Goal: Communication & Community: Answer question/provide support

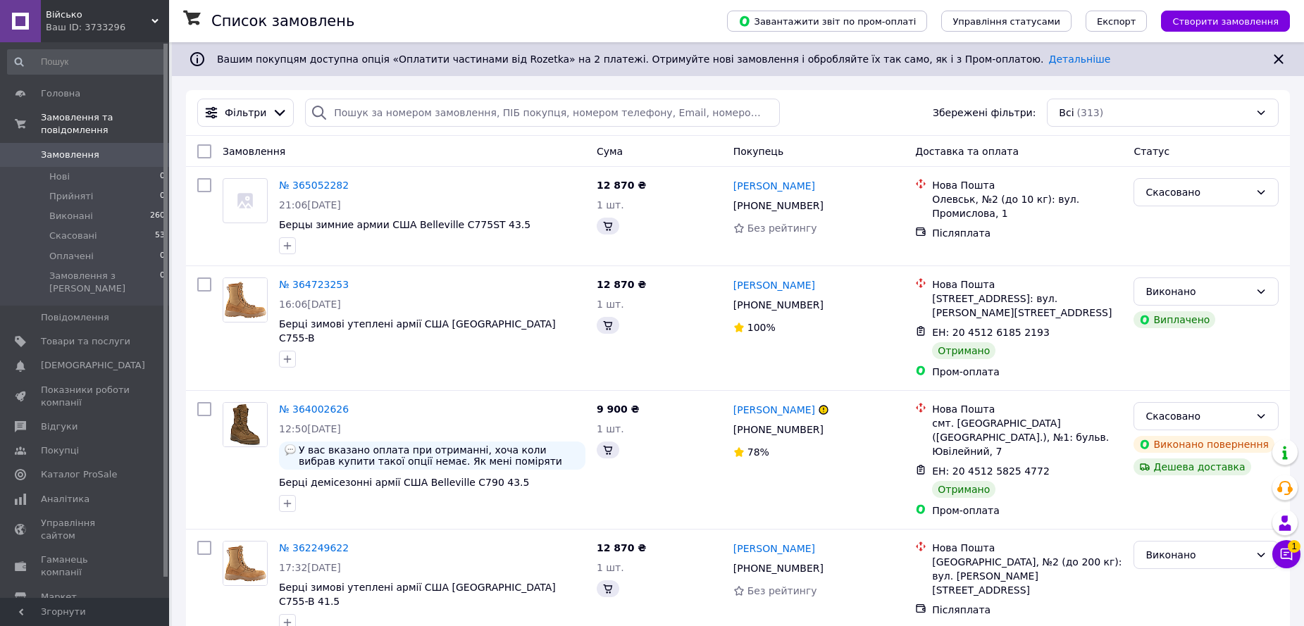
click at [1290, 551] on span "1" at bounding box center [1293, 545] width 13 height 13
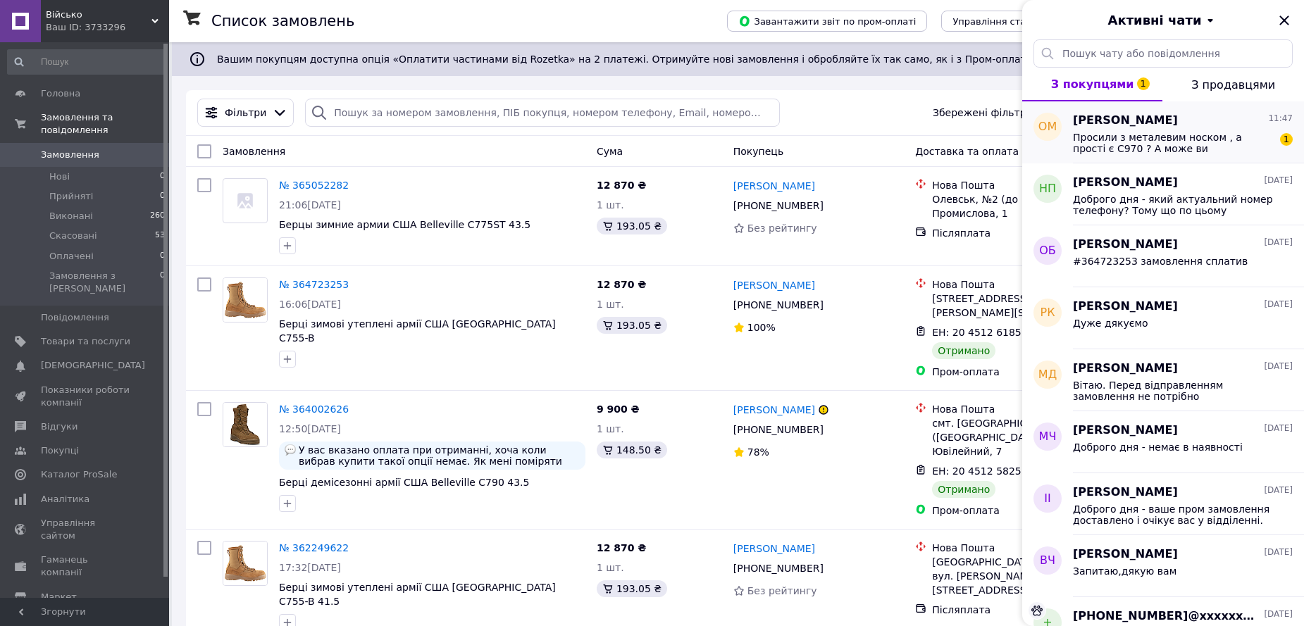
click at [1144, 124] on div "Олеся Мідян 11:47" at bounding box center [1183, 121] width 220 height 16
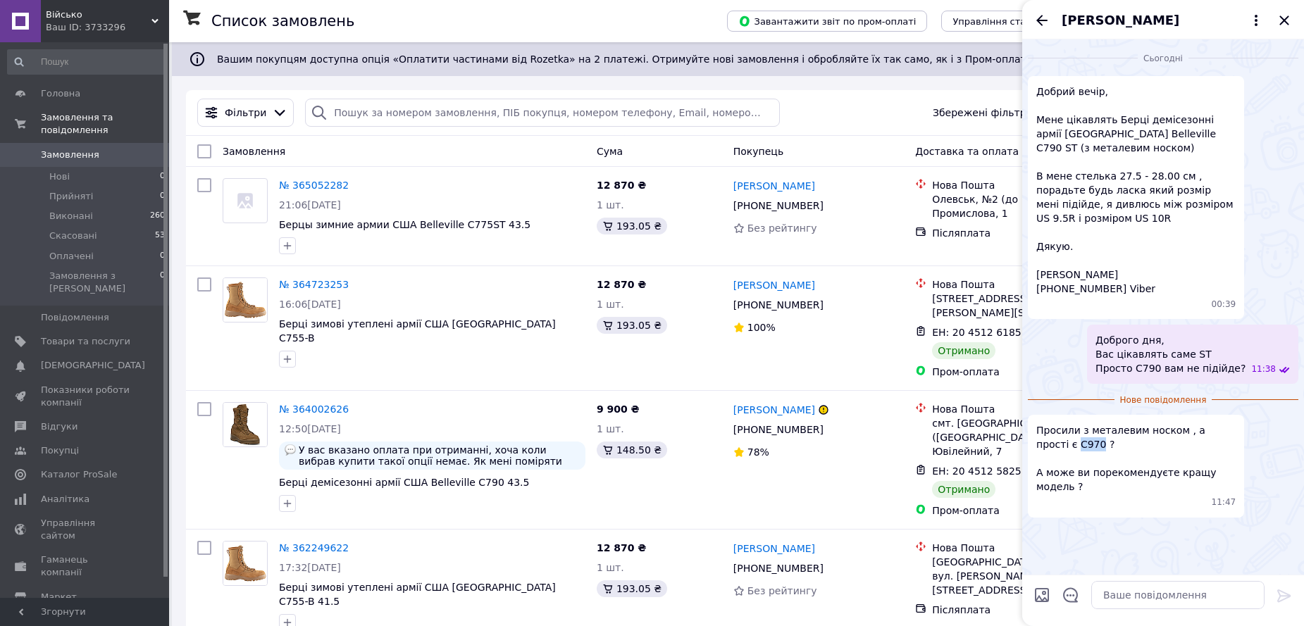
drag, startPoint x: 1057, startPoint y: 442, endPoint x: 1035, endPoint y: 439, distance: 22.0
click at [1035, 439] on div "Просили з металевим носком , а прості є C970 ? А може ви порекомендуєте кращу м…" at bounding box center [1135, 466] width 216 height 102
click at [1122, 595] on textarea at bounding box center [1177, 595] width 173 height 28
type textarea "7"
click at [1188, 603] on textarea "C790" at bounding box center [1163, 595] width 201 height 28
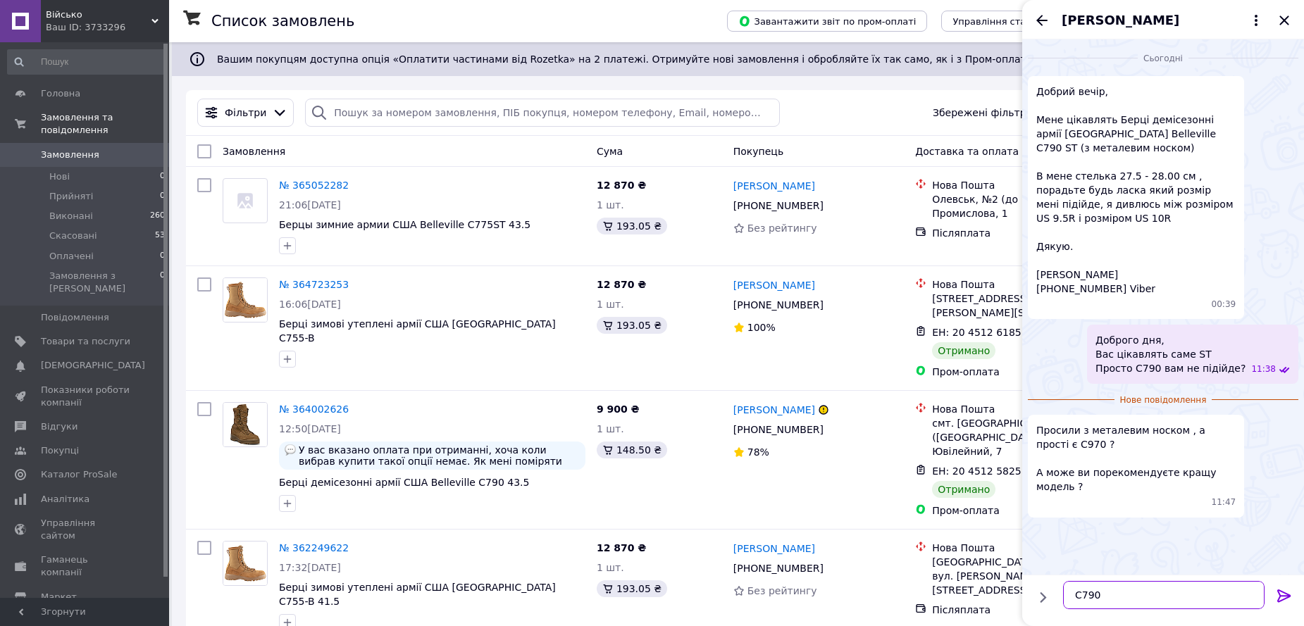
paste textarea "9.0R - устілка 285*93 мм, наш розмір приблизно 42 ціна - 9900 грн"
type textarea "C790 9.0R - устілка 285*93 мм, наш розмір приблизно 42 ціна - 9900 грн"
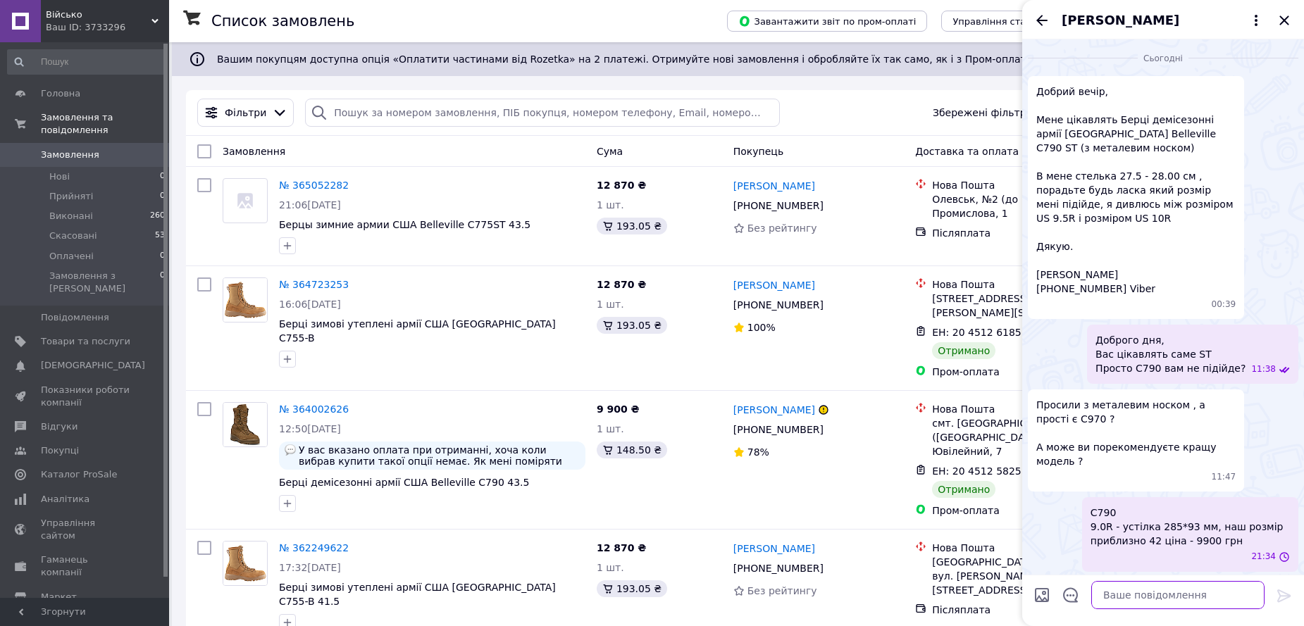
scroll to position [2, 0]
